Goal: Find specific page/section: Find specific page/section

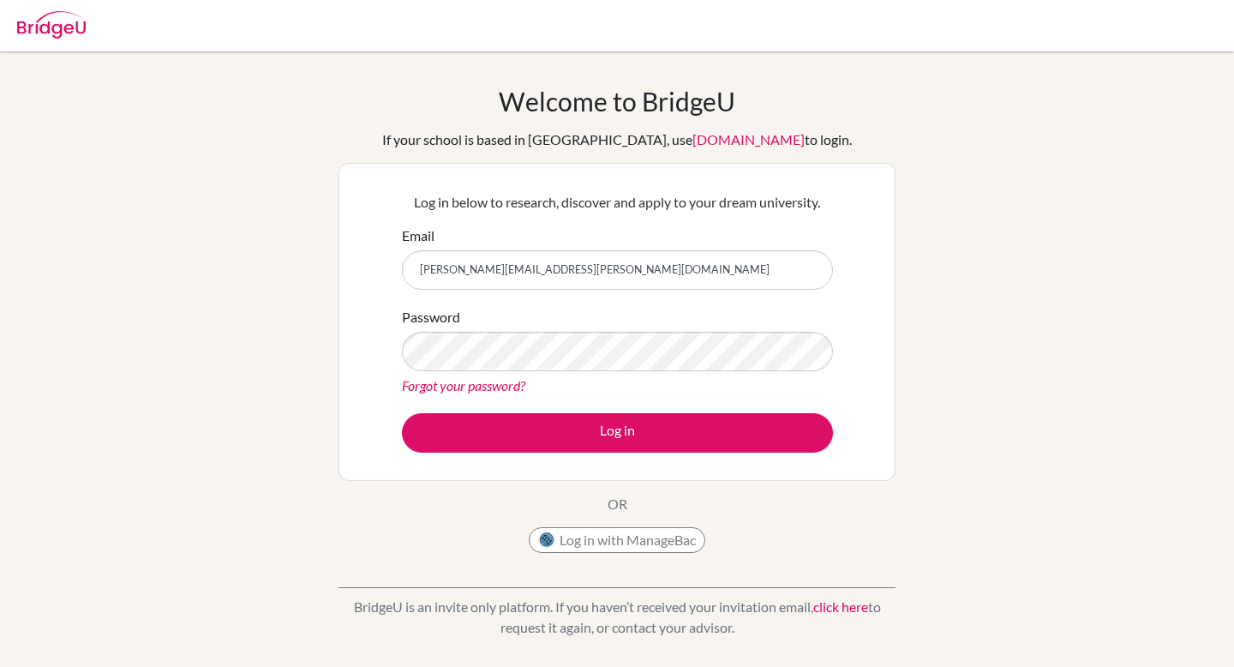
type input "[PERSON_NAME][EMAIL_ADDRESS][PERSON_NAME][DOMAIN_NAME]"
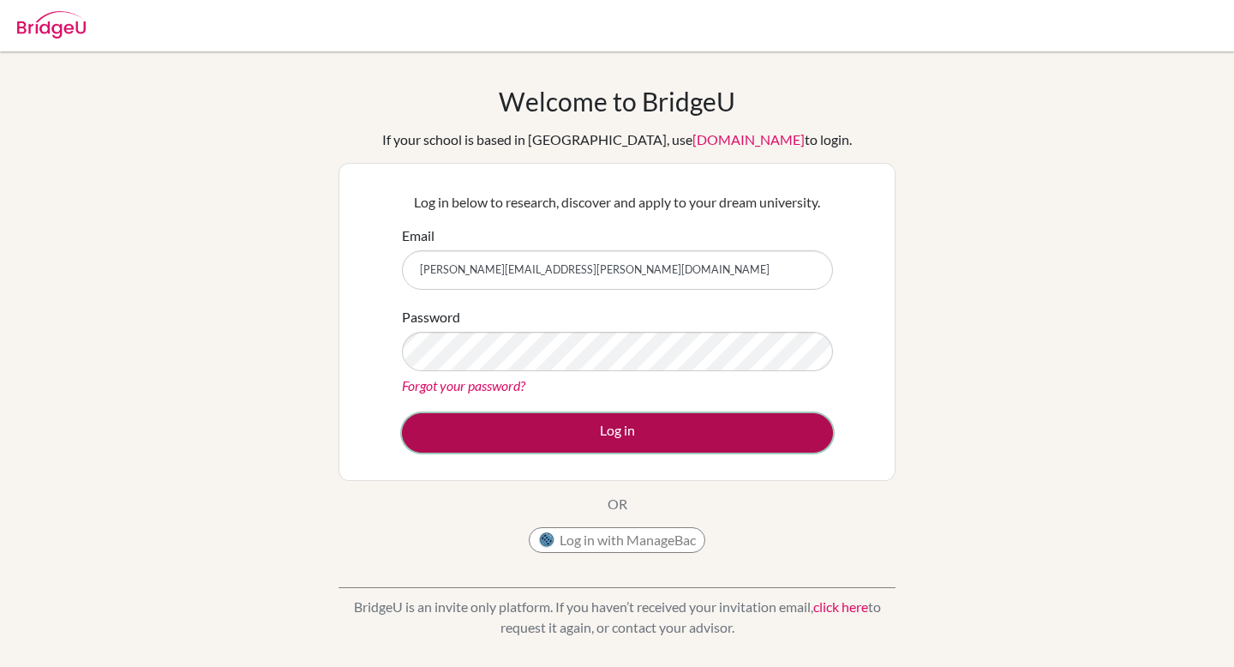
click at [660, 430] on button "Log in" at bounding box center [617, 432] width 431 height 39
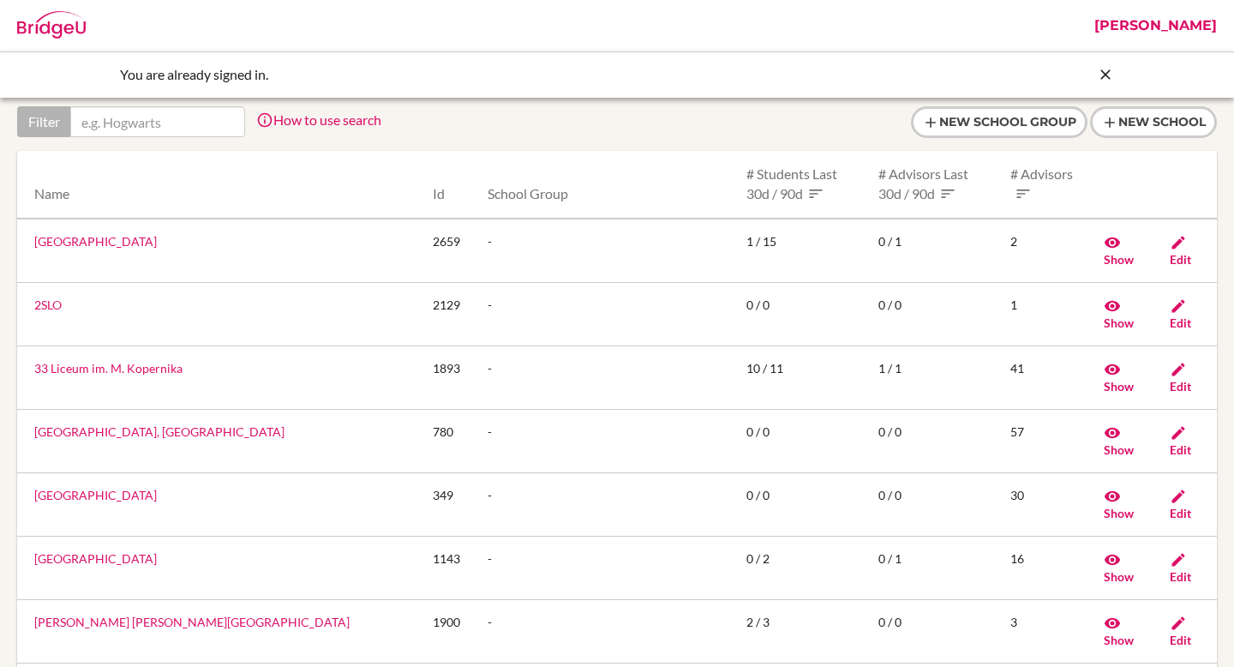
click at [1187, 23] on link "[PERSON_NAME]" at bounding box center [1156, 25] width 140 height 51
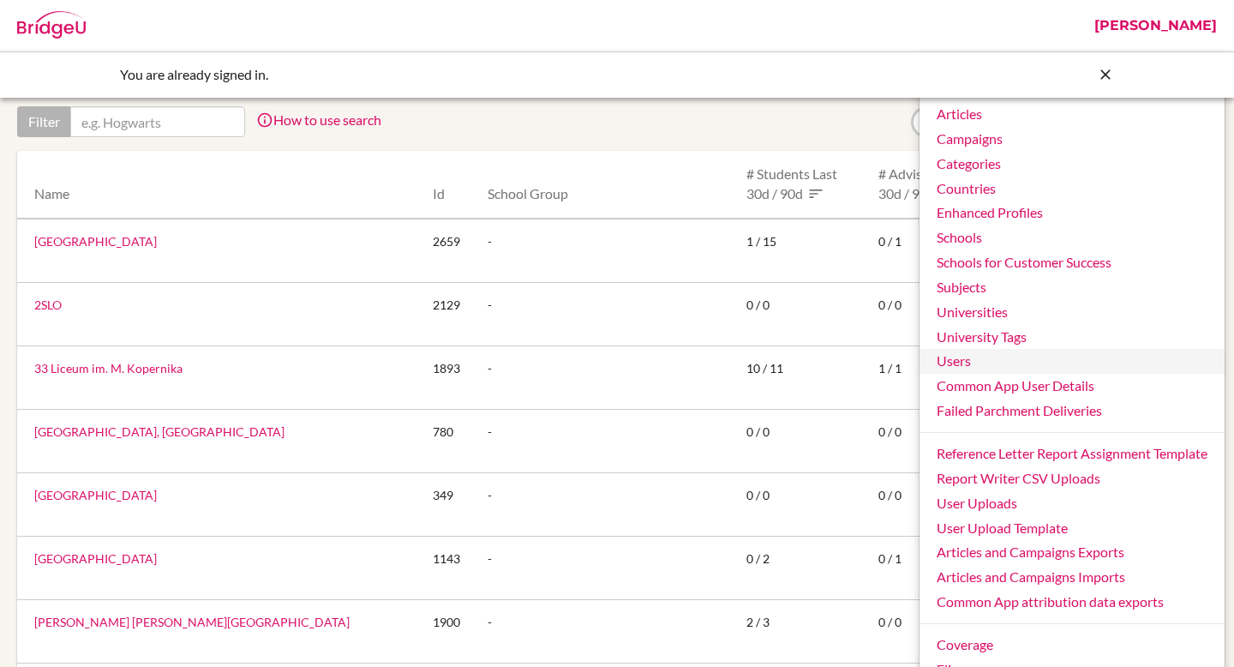
click at [1014, 359] on link "Users" at bounding box center [1072, 361] width 305 height 25
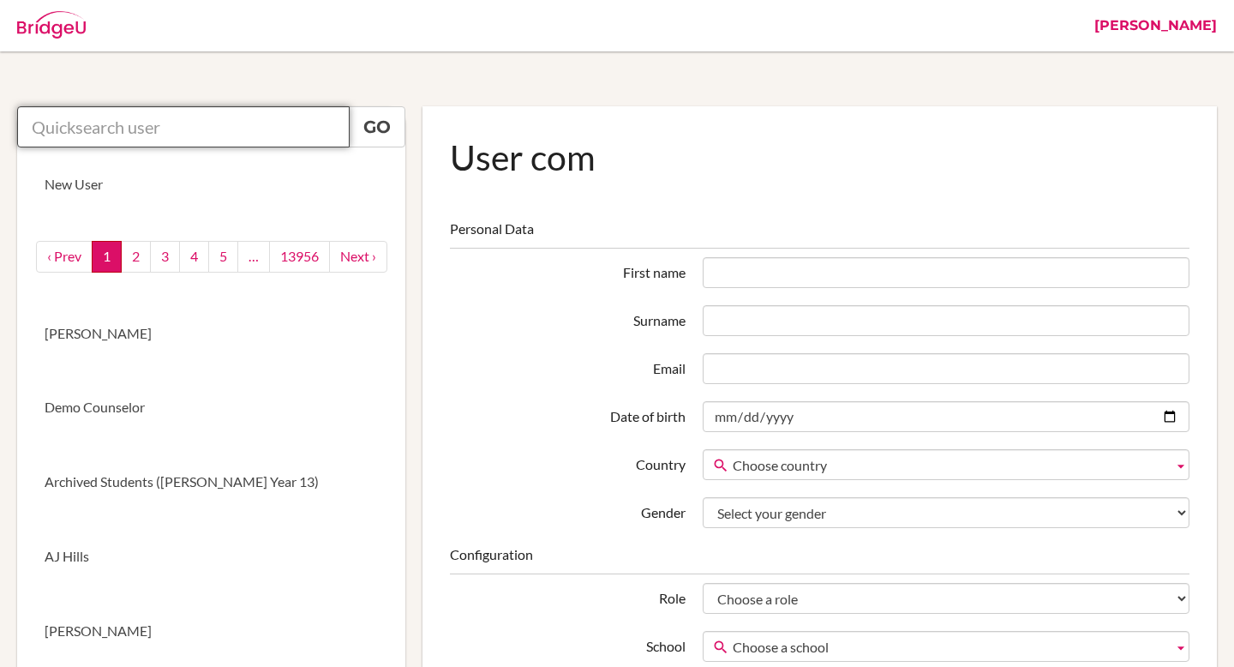
click at [210, 127] on input "text" at bounding box center [183, 126] width 333 height 41
paste input "guidance.counselor@dakar-academy.org"
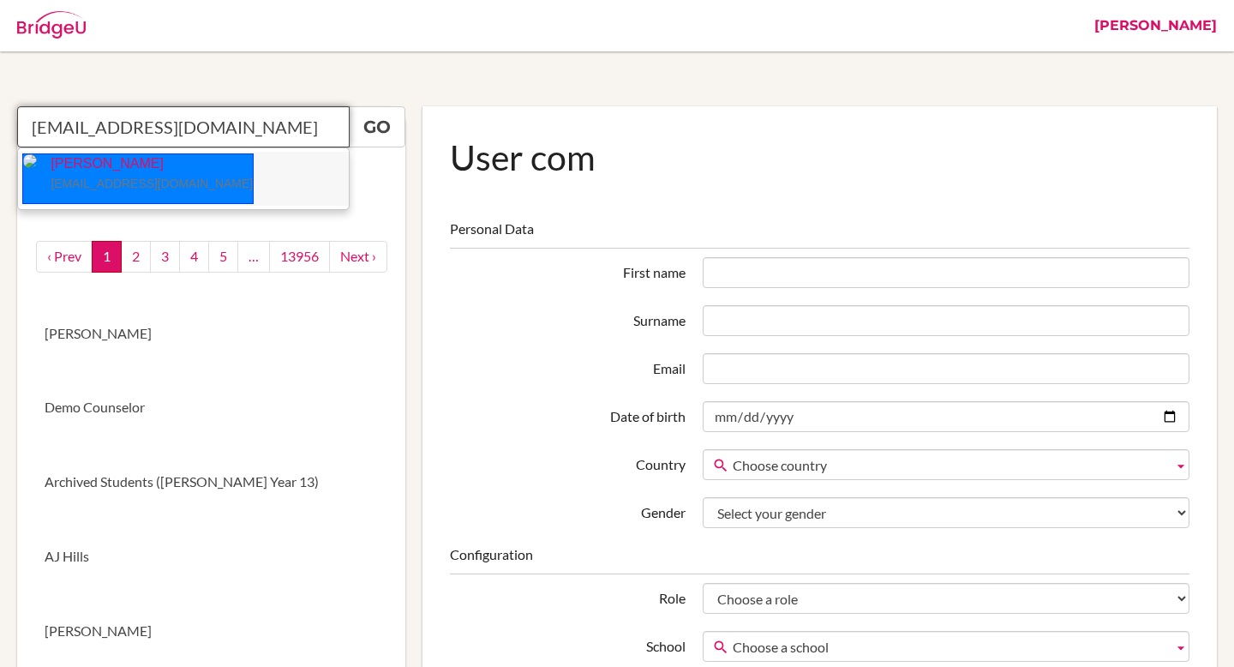
click at [151, 159] on p "Stephanie Likhanga guidance.counselor@dakar-academy.org" at bounding box center [145, 173] width 216 height 39
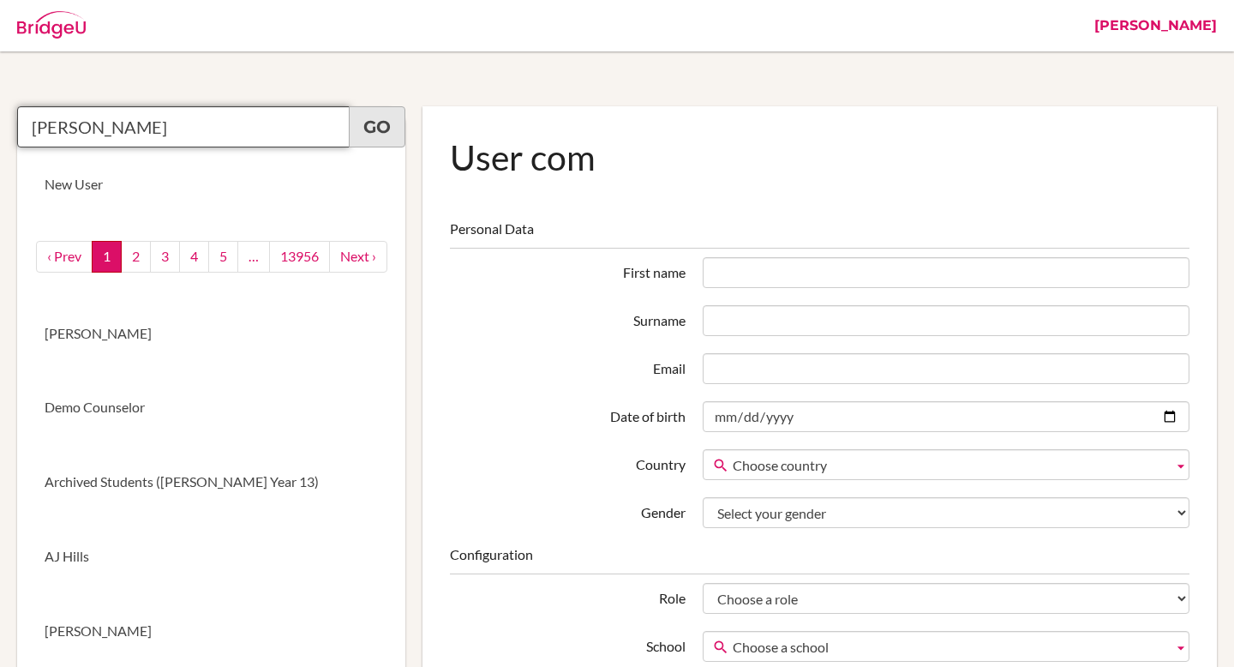
type input "Stephanie Likhanga"
click at [396, 135] on link "Go" at bounding box center [377, 126] width 57 height 41
